Goal: Information Seeking & Learning: Learn about a topic

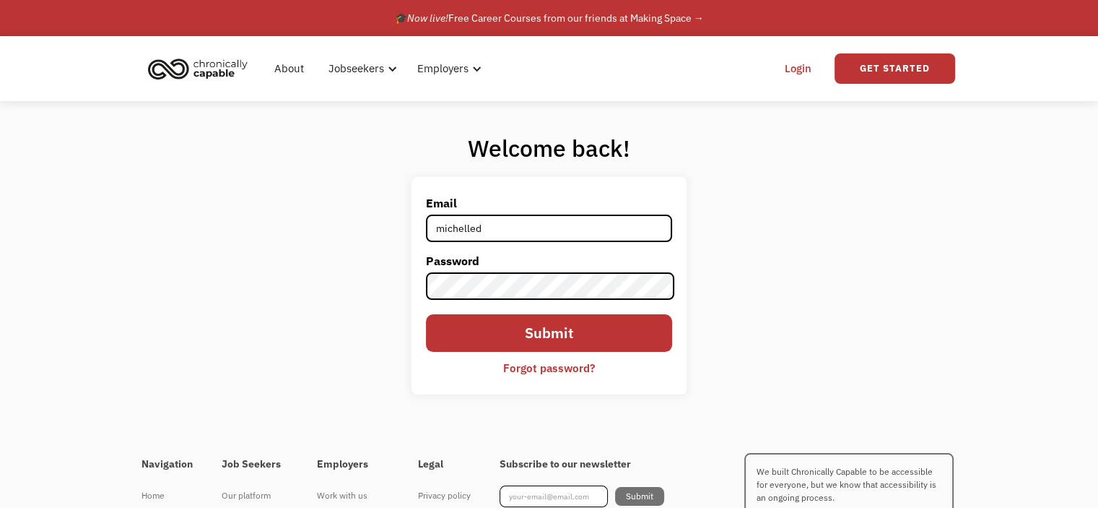
type input "[EMAIL_ADDRESS][DOMAIN_NAME]"
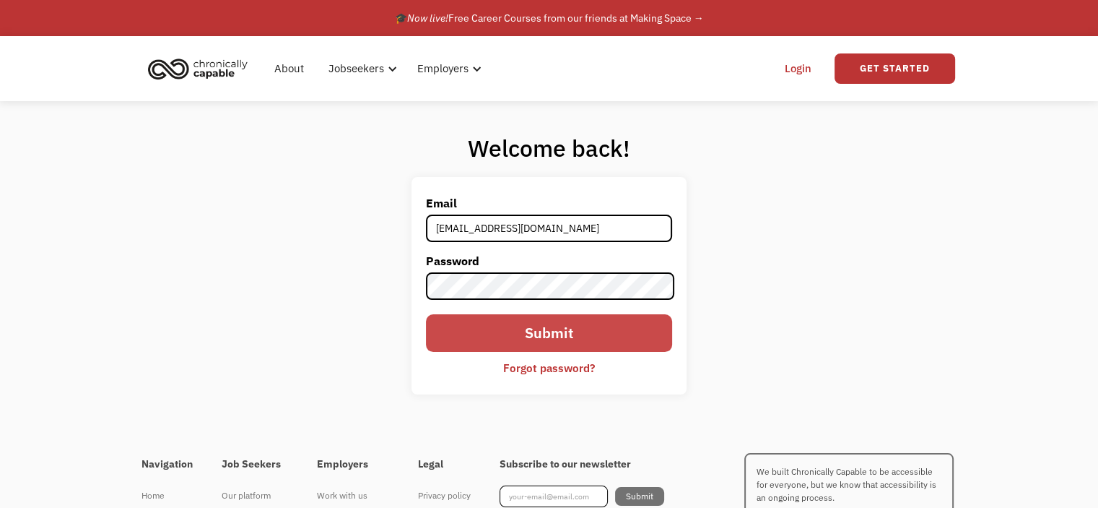
click at [494, 339] on input "Submit" at bounding box center [548, 333] width 245 height 38
click at [464, 326] on input "Submit" at bounding box center [548, 333] width 245 height 38
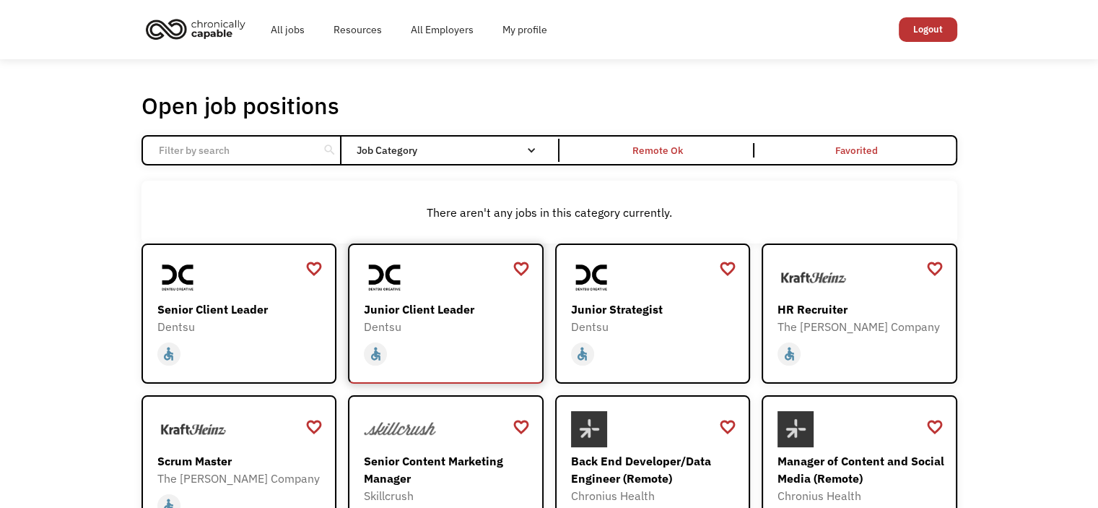
click at [440, 316] on div "Junior Client Leader" at bounding box center [447, 308] width 167 height 17
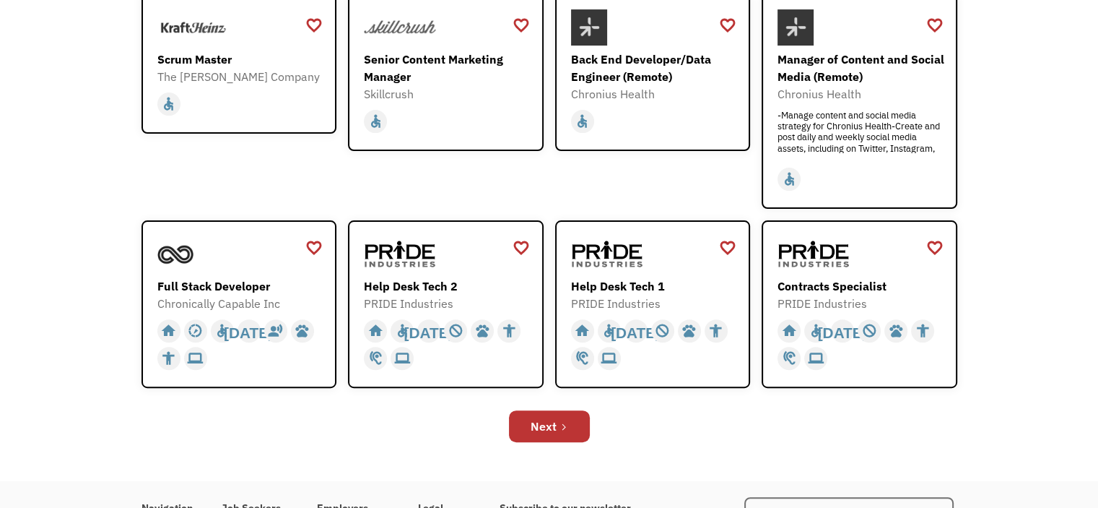
scroll to position [462, 0]
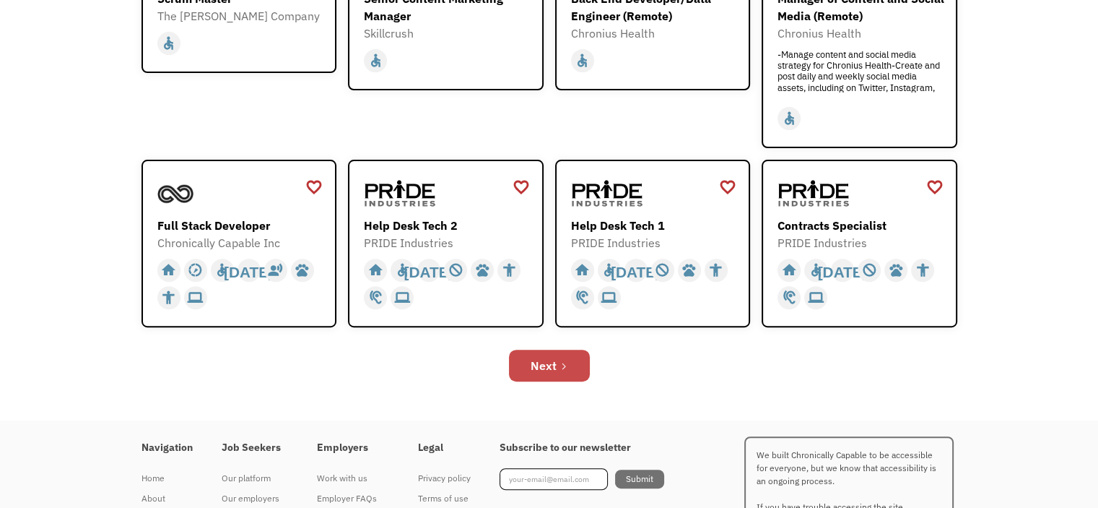
click at [534, 363] on div "Next" at bounding box center [544, 365] width 26 height 17
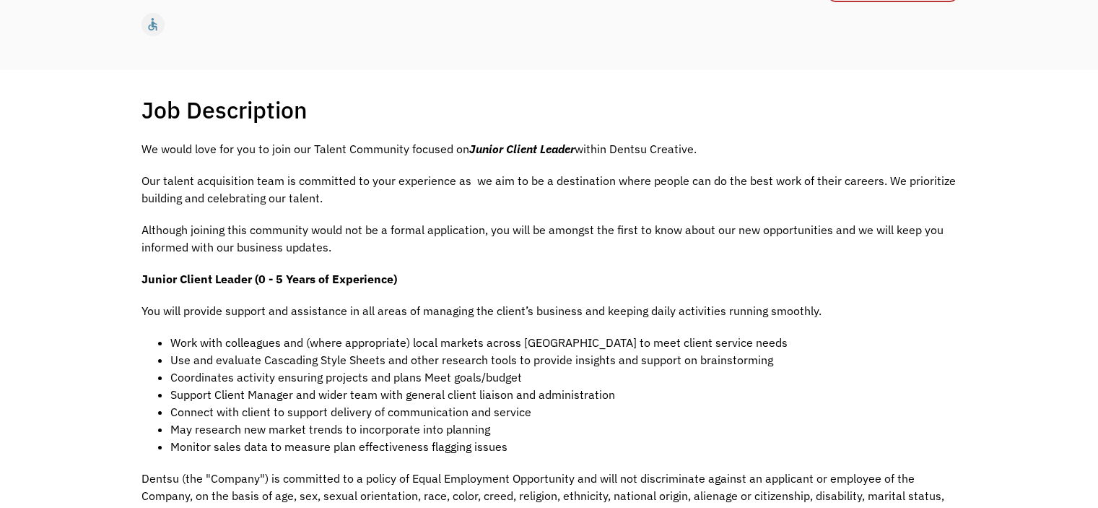
scroll to position [173, 0]
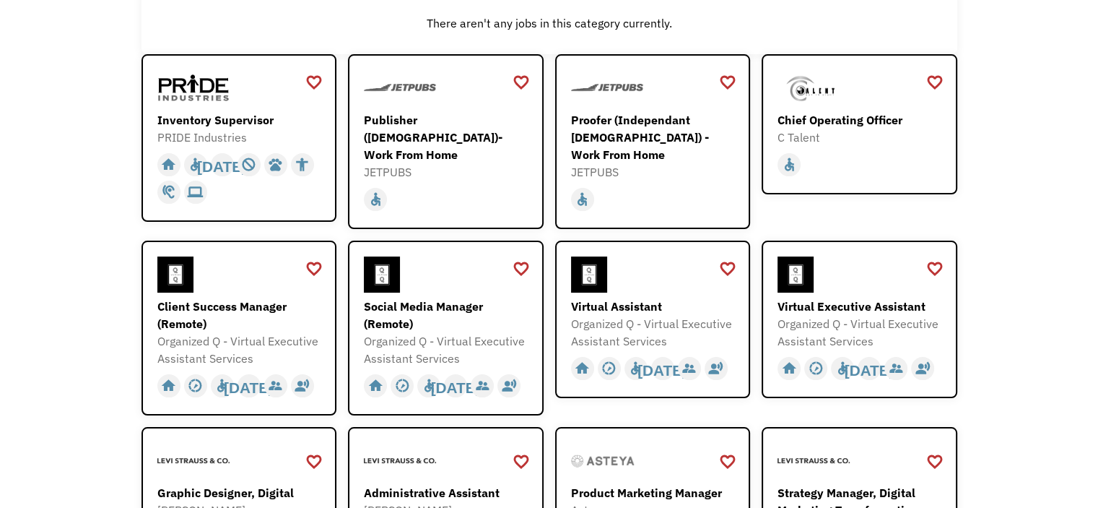
scroll to position [202, 0]
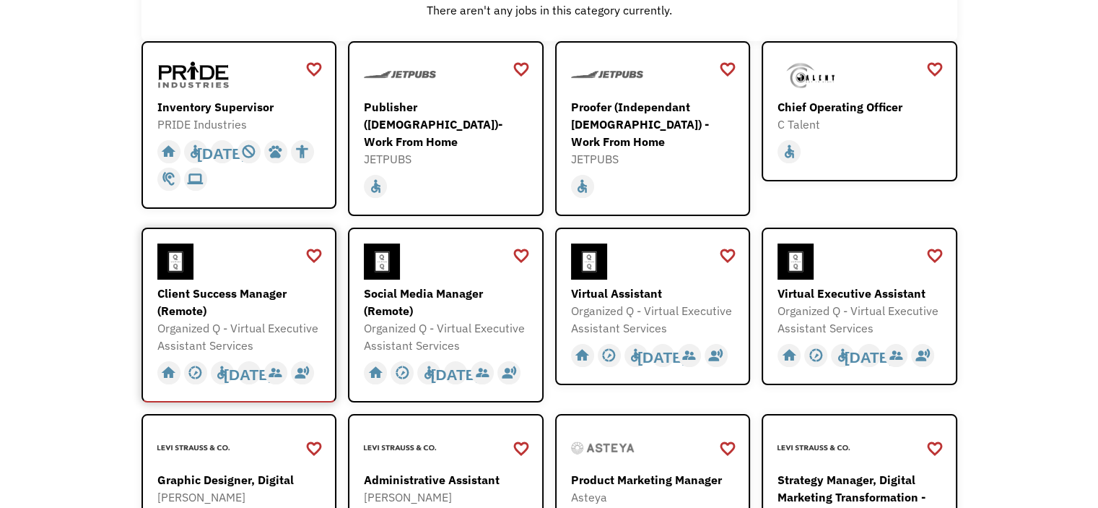
click at [196, 287] on div "Client Success Manager (Remote)" at bounding box center [240, 301] width 167 height 35
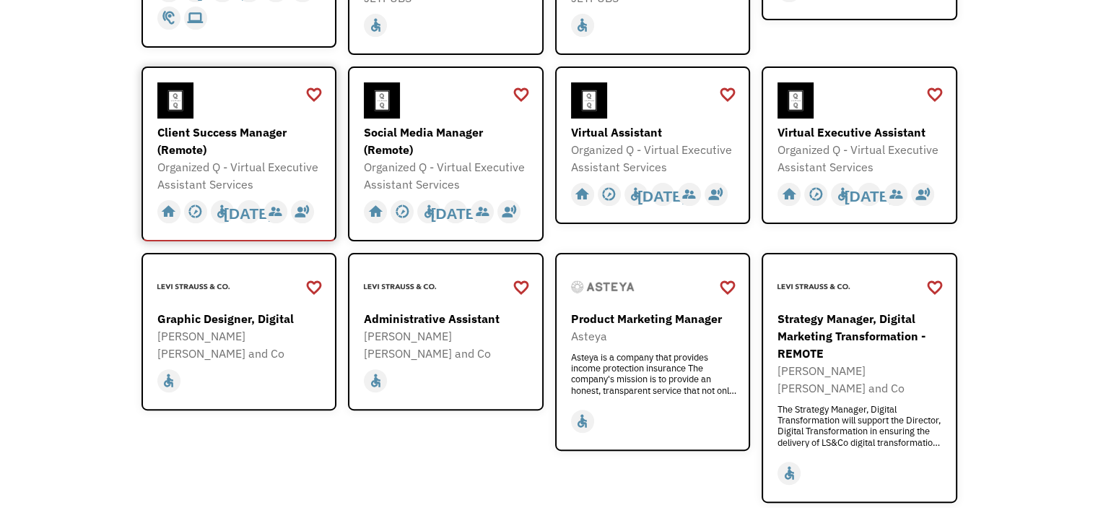
scroll to position [375, 0]
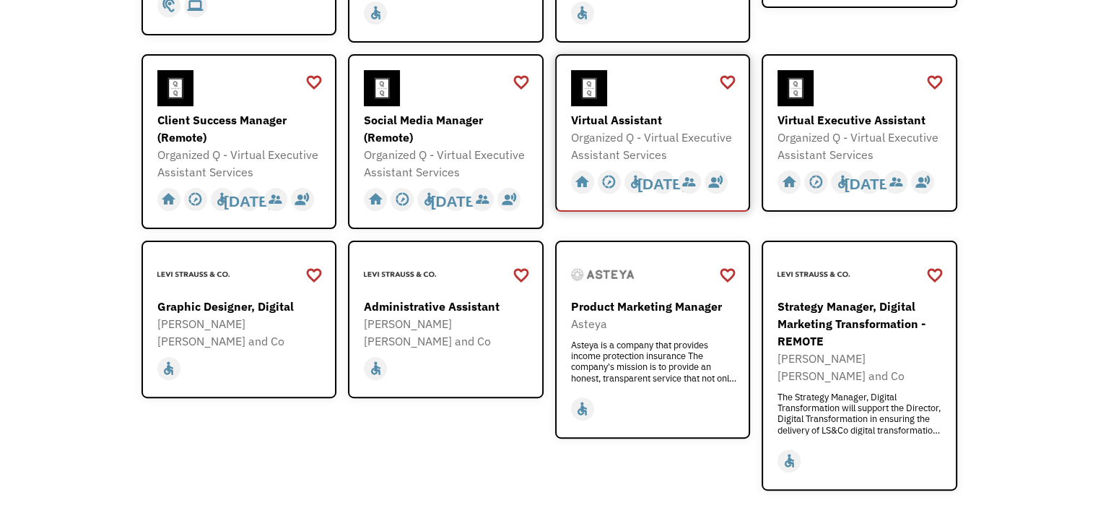
click at [593, 114] on div "Virtual Assistant" at bounding box center [654, 119] width 167 height 17
click at [448, 298] on div "Administrative Assistant" at bounding box center [447, 305] width 167 height 17
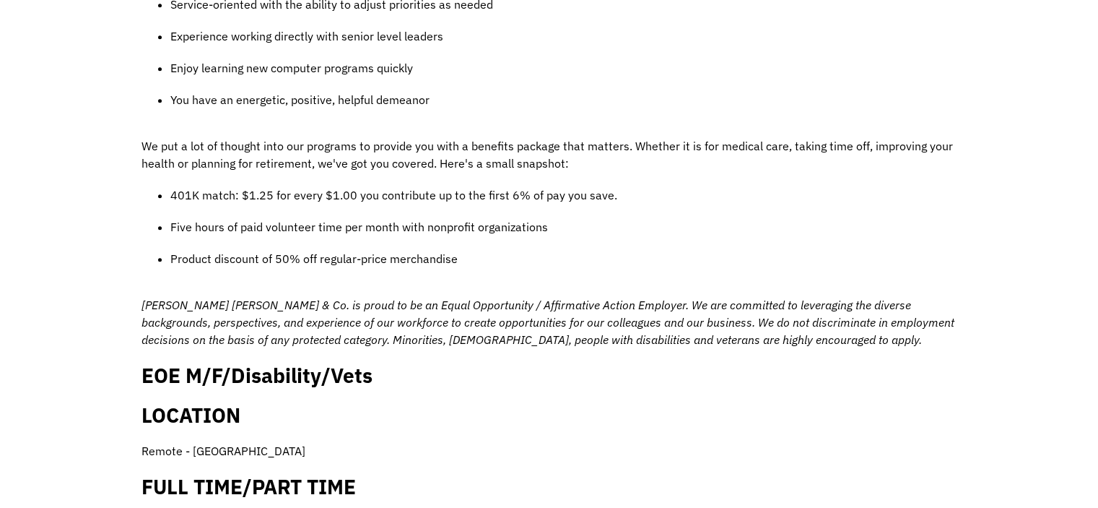
scroll to position [1155, 0]
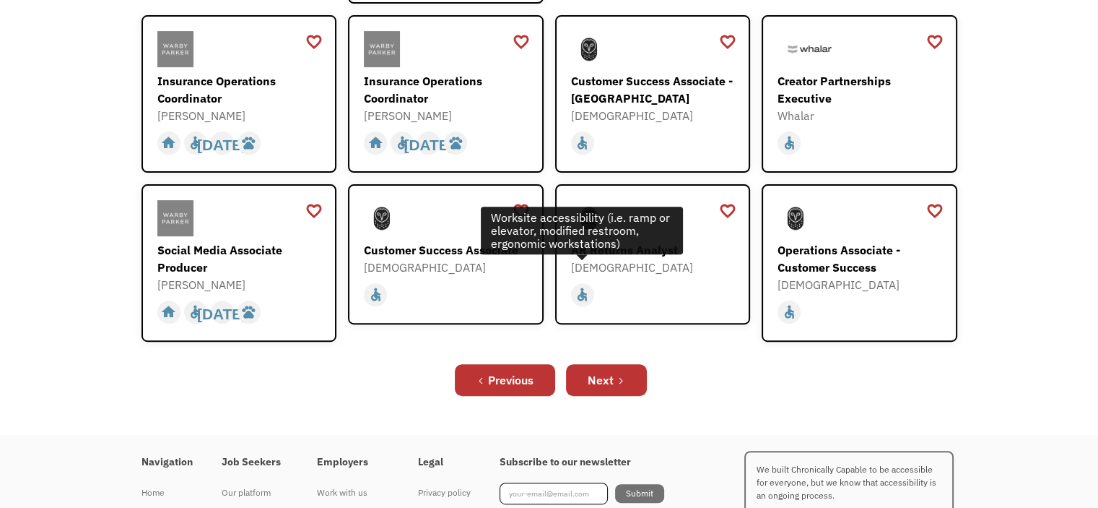
scroll to position [491, 0]
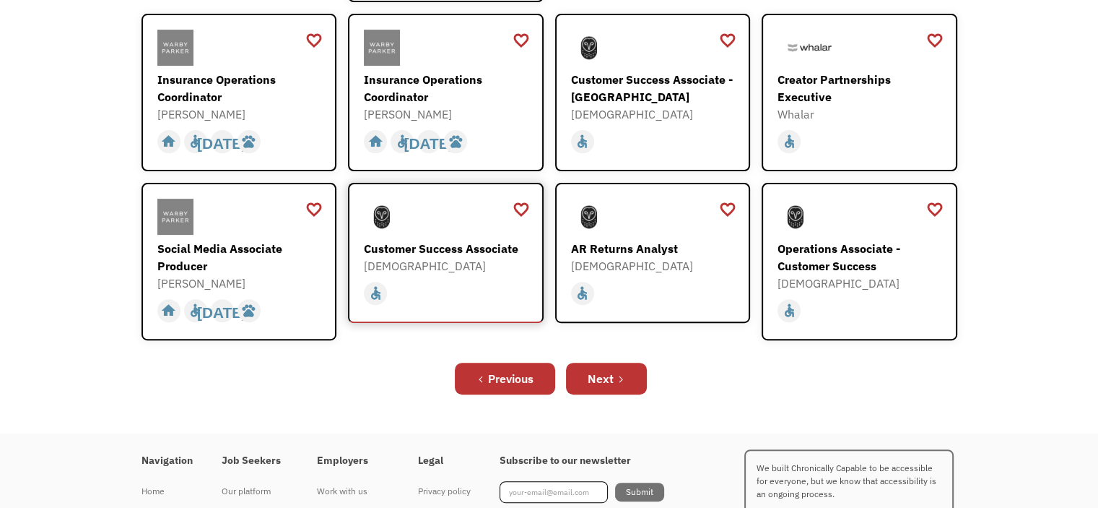
click at [433, 240] on div "Customer Success Associate" at bounding box center [447, 248] width 167 height 17
click at [601, 370] on div "Next" at bounding box center [601, 378] width 26 height 17
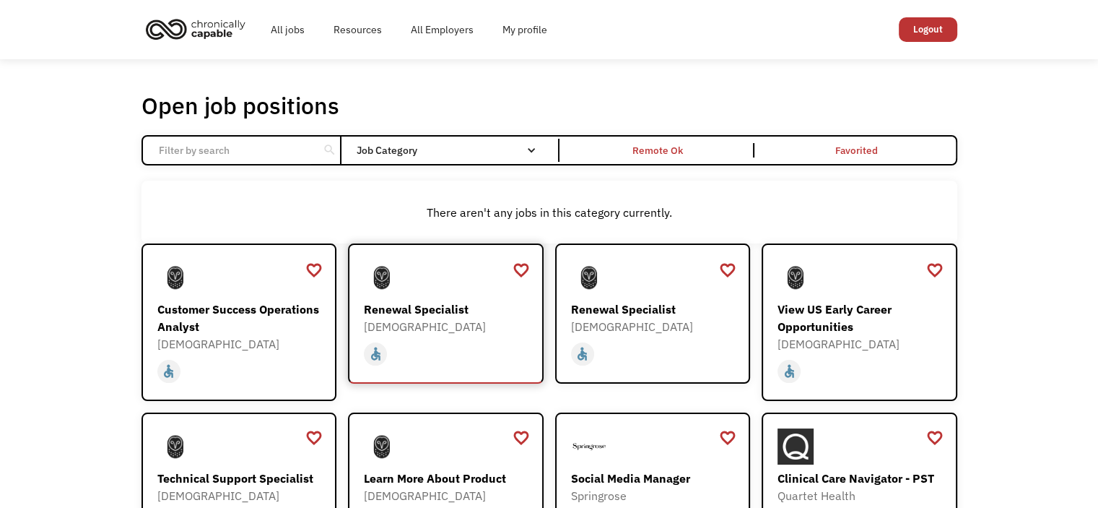
click at [446, 318] on div "[DEMOGRAPHIC_DATA]" at bounding box center [447, 326] width 167 height 17
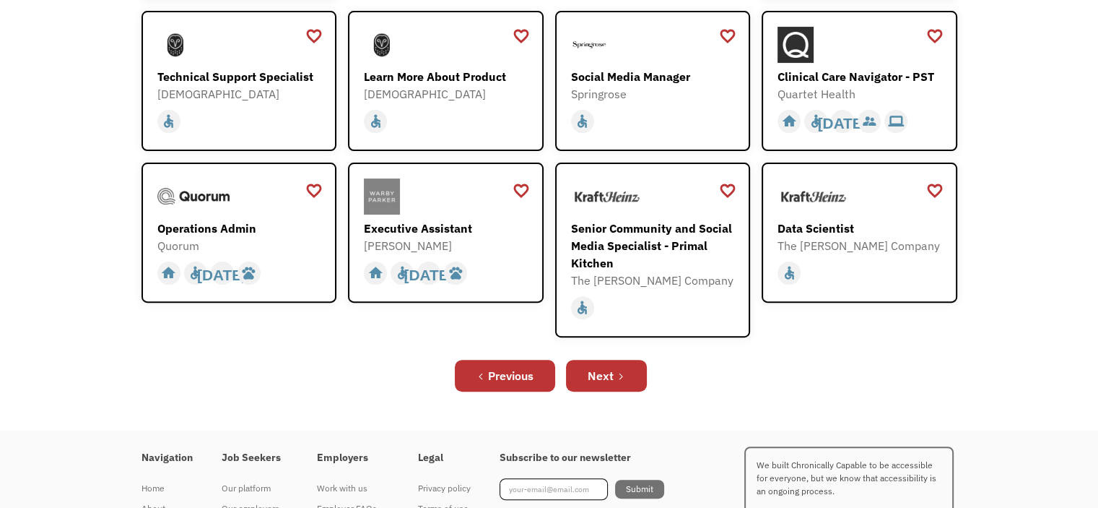
scroll to position [491, 0]
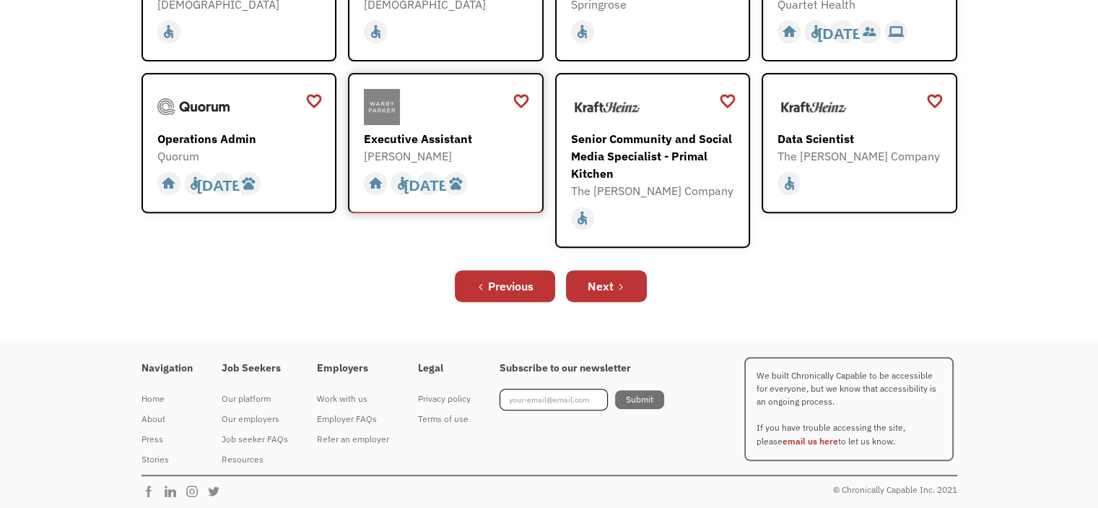
click at [461, 126] on div "Executive Assistant Warby Parker https://boards.greenhouse.io/warbyparker/jobs/…" at bounding box center [447, 127] width 167 height 76
click at [609, 277] on div "Next" at bounding box center [601, 285] width 26 height 17
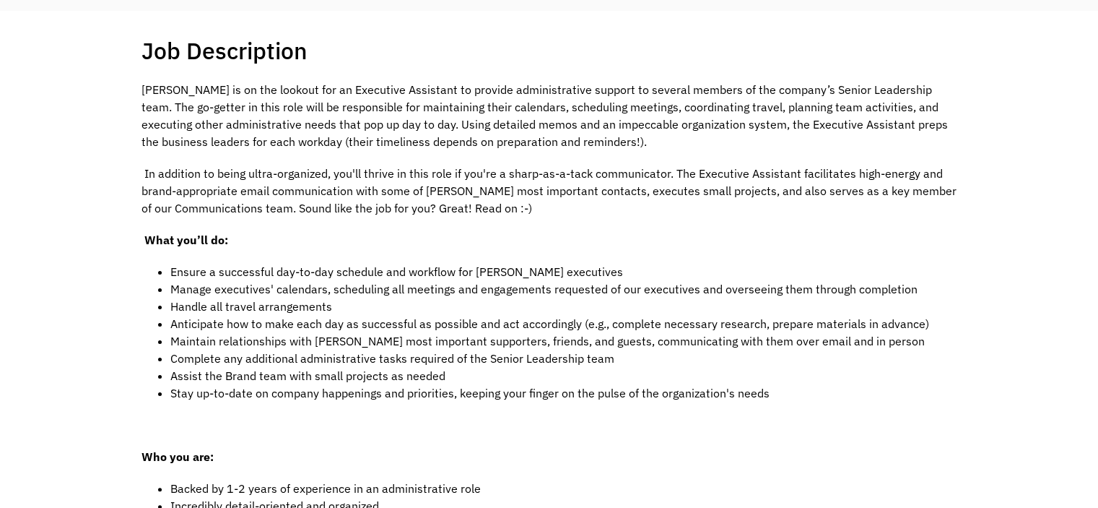
scroll to position [347, 0]
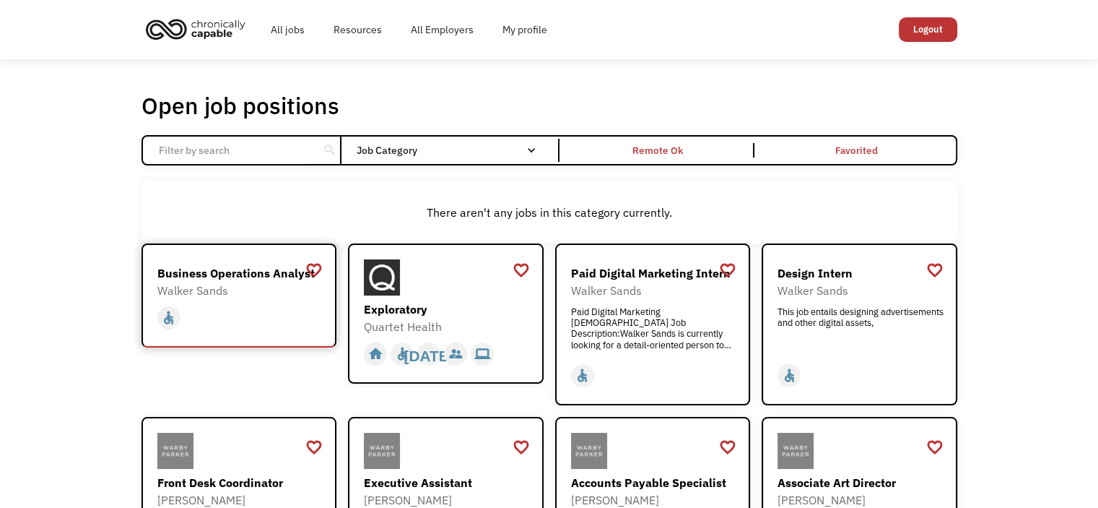
click at [256, 264] on div "Business Operations Analyst" at bounding box center [240, 272] width 167 height 17
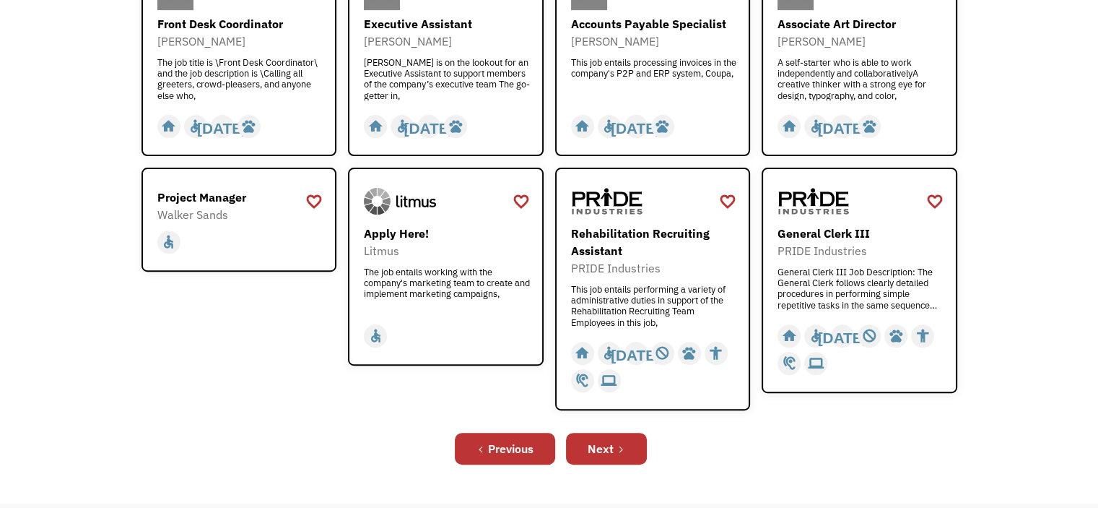
scroll to position [462, 0]
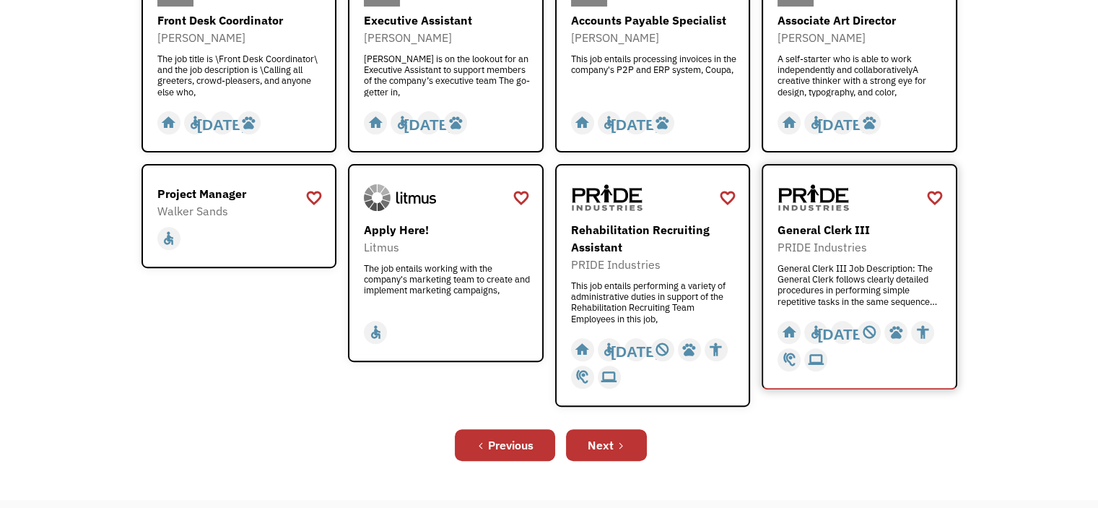
click at [837, 224] on div "General Clerk III" at bounding box center [861, 229] width 167 height 17
click at [601, 445] on div "Next" at bounding box center [601, 444] width 26 height 17
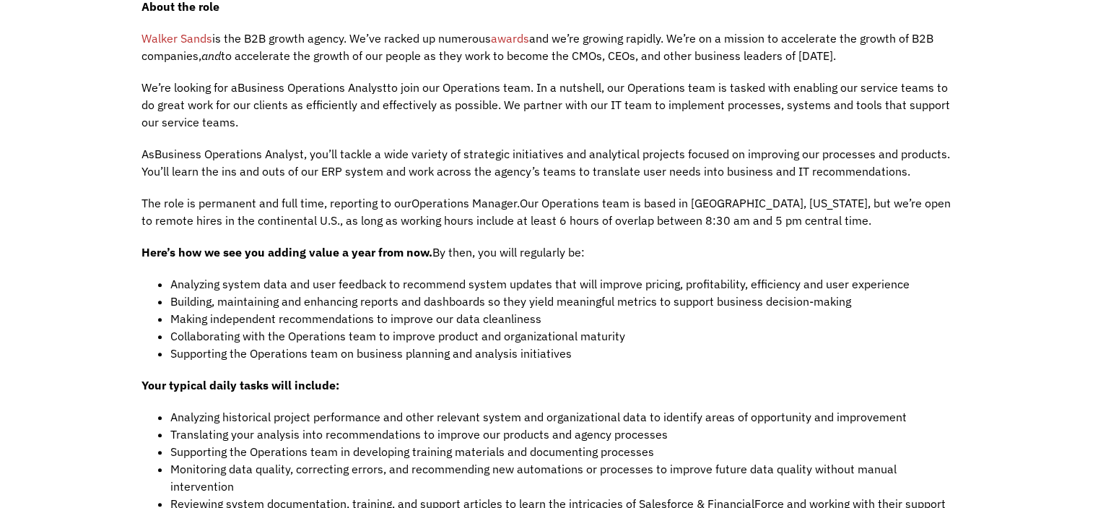
scroll to position [491, 0]
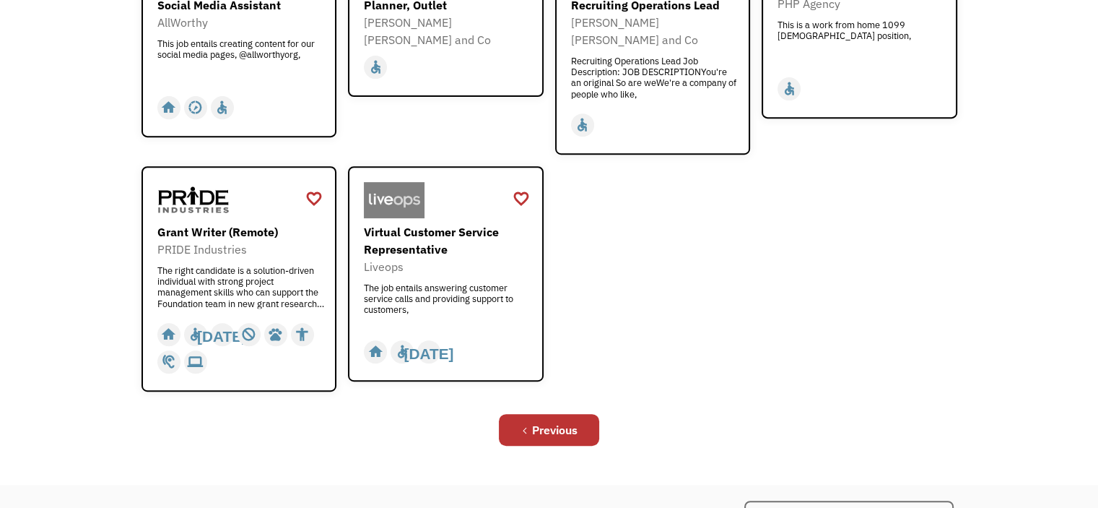
scroll to position [578, 0]
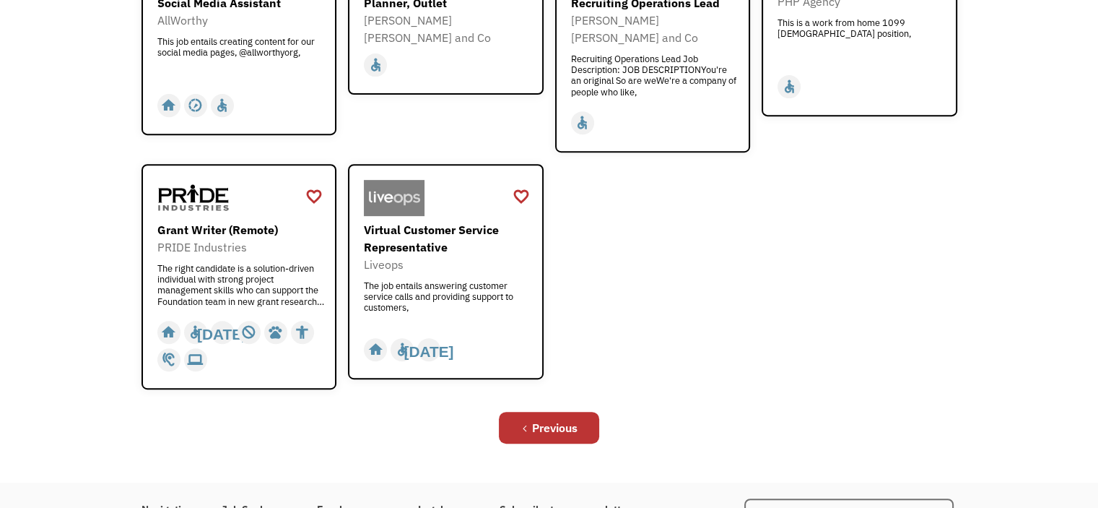
click at [653, 199] on div "favorite_border favorite Saving Senior Client Leader Dentsu [URL][DOMAIN_NAME] …" at bounding box center [549, 27] width 816 height 723
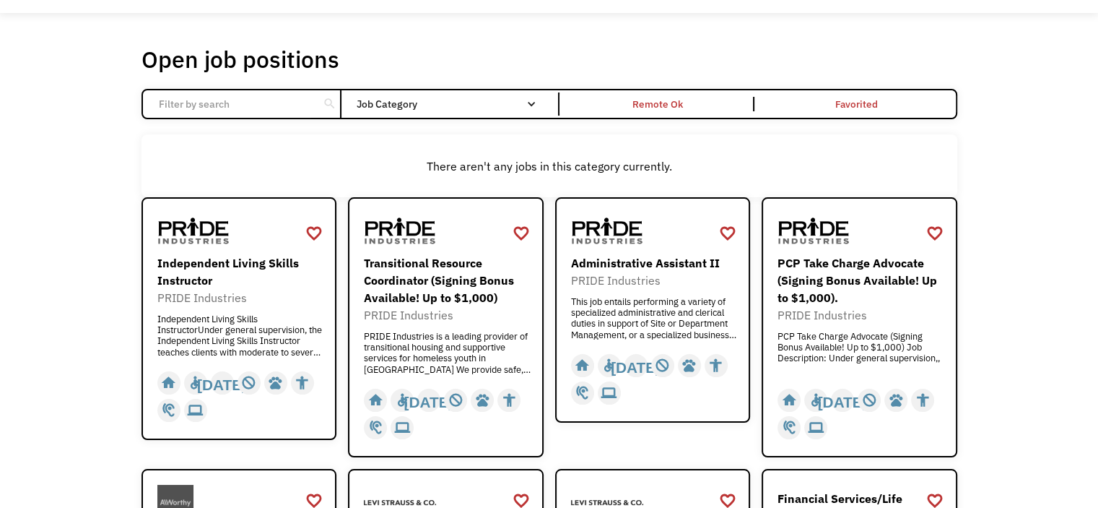
scroll to position [0, 0]
